Goal: Obtain resource: Download file/media

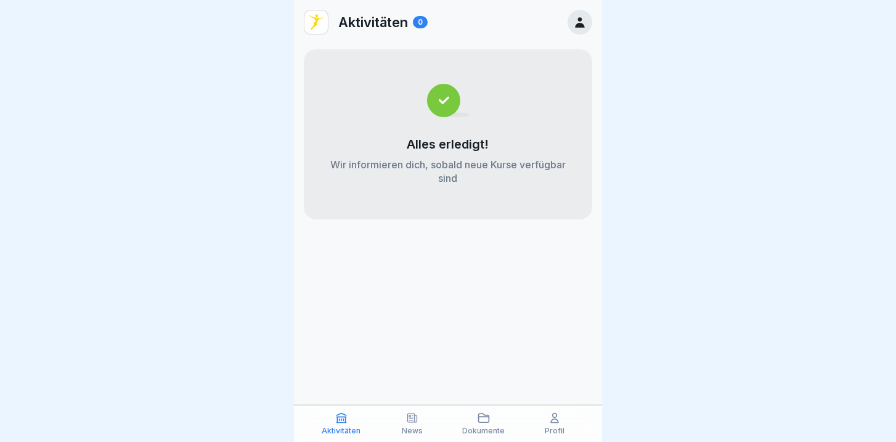
click at [421, 419] on div "News" at bounding box center [412, 422] width 65 height 23
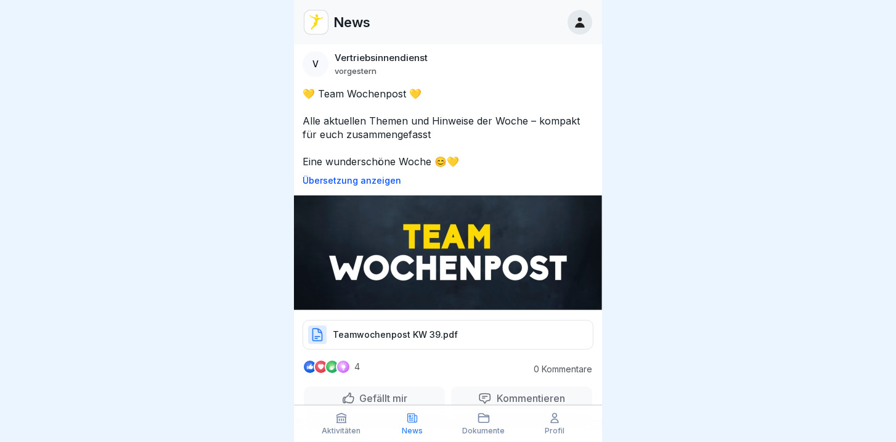
scroll to position [35, 0]
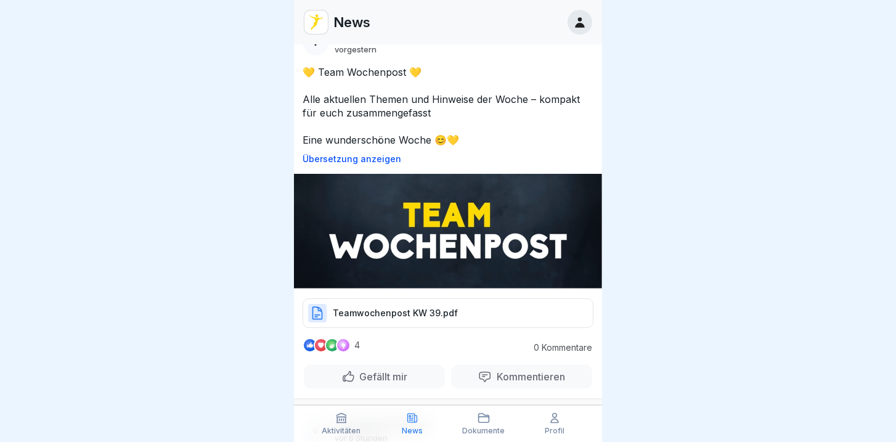
click at [453, 302] on div "Teamwochenpost KW 39.pdf" at bounding box center [447, 313] width 291 height 30
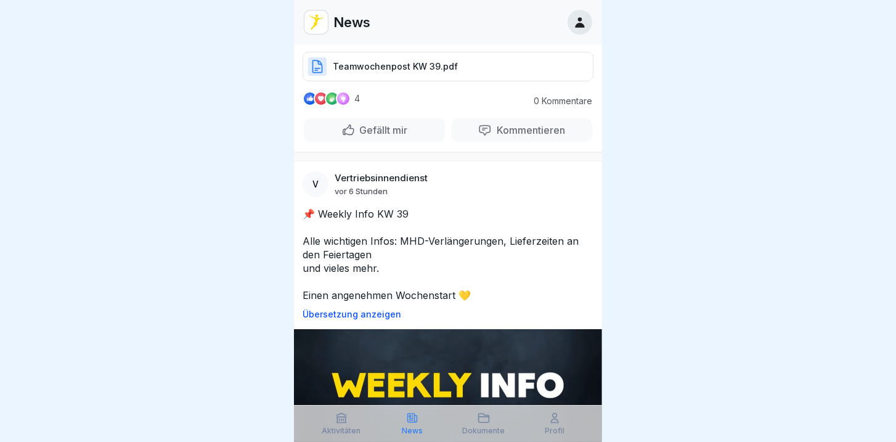
scroll to position [457, 0]
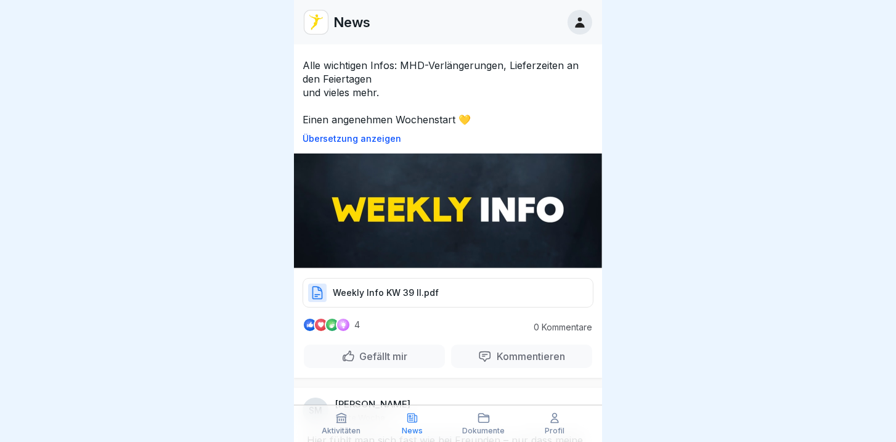
click at [498, 420] on div "Dokumente" at bounding box center [483, 422] width 65 height 23
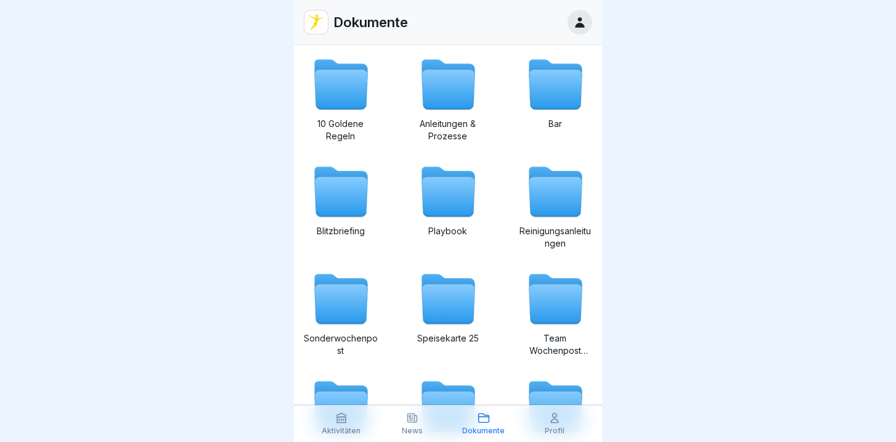
click at [338, 304] on icon at bounding box center [340, 304] width 53 height 39
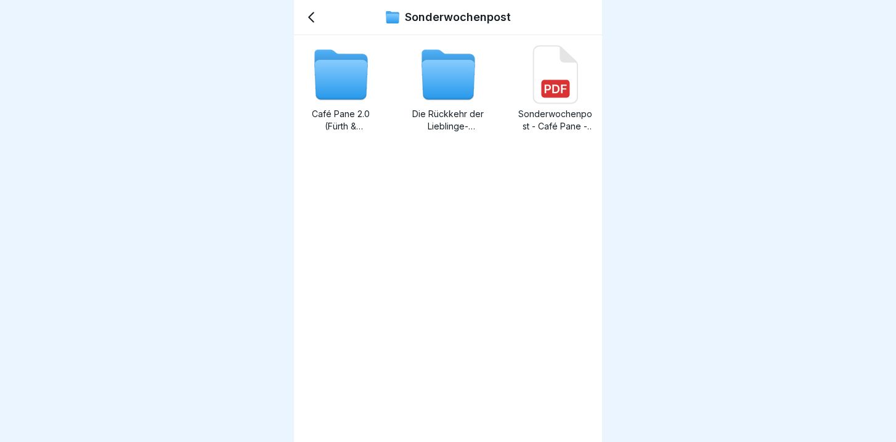
click at [440, 107] on div "Die Rückkehr der Lieblinge- Sonderwochenpost" at bounding box center [448, 88] width 74 height 87
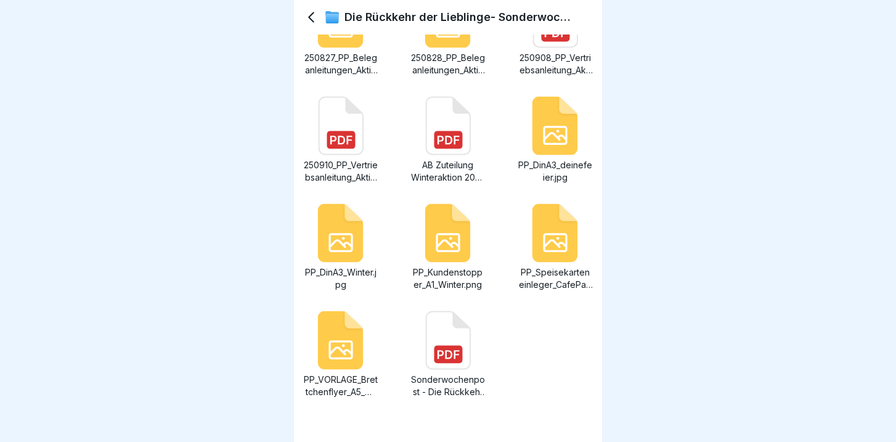
scroll to position [176, 0]
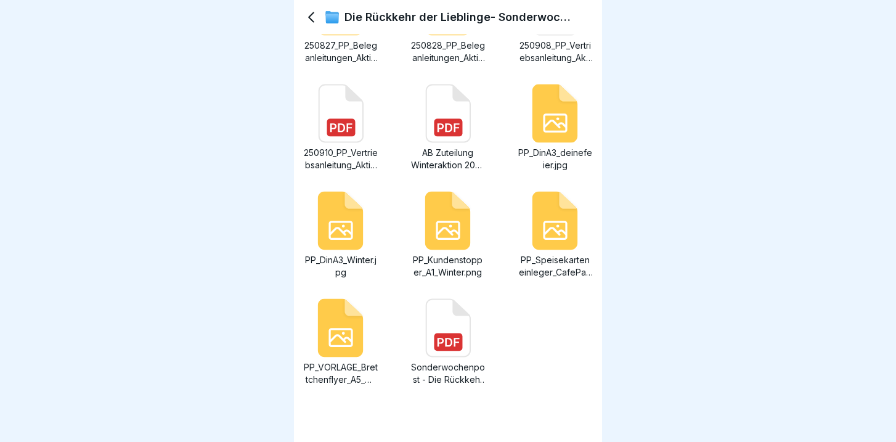
click at [454, 370] on p "Sonderwochenpost - Die Rückkehr der Lieblinge.pdf" at bounding box center [448, 373] width 74 height 25
